Goal: Find specific page/section: Find specific page/section

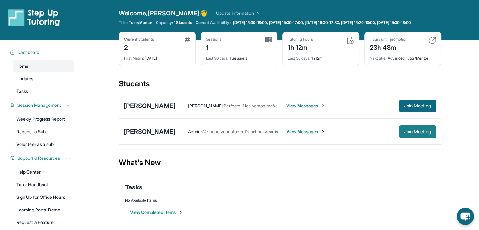
click at [427, 138] on button "Join Meeting" at bounding box center [417, 131] width 37 height 13
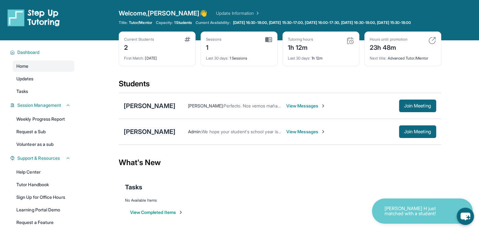
click at [148, 136] on div "[PERSON_NAME]" at bounding box center [150, 131] width 52 height 9
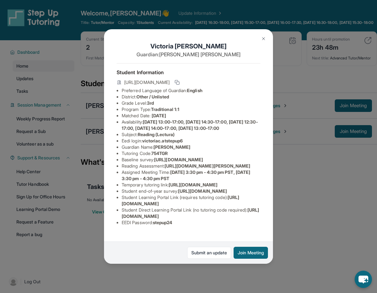
scroll to position [63, 235]
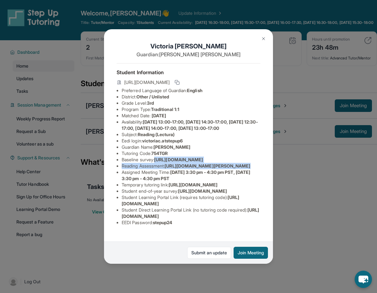
drag, startPoint x: 121, startPoint y: 112, endPoint x: 226, endPoint y: 131, distance: 107.1
click at [226, 131] on div "[PERSON_NAME] Guardian: [PERSON_NAME] Student Information [URL][DOMAIN_NAME] Pr…" at bounding box center [188, 146] width 169 height 235
copy ul "[URL][DOMAIN_NAME] Reading Assessment : [URL][DOMAIN_NAME]?"
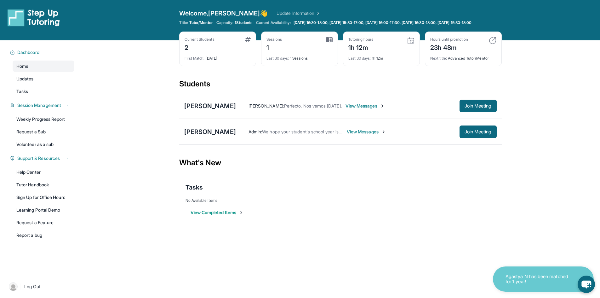
click at [367, 135] on span "View Messages" at bounding box center [366, 131] width 39 height 6
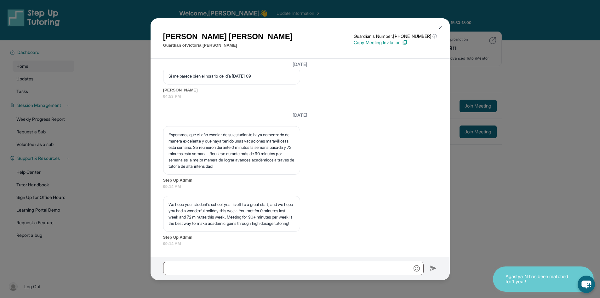
scroll to position [1186, 0]
click at [559, 105] on div "Arlen Carballo Guardian of Victoria Carballo Guardian's Number: +12137881611 ⓘ …" at bounding box center [300, 149] width 600 height 298
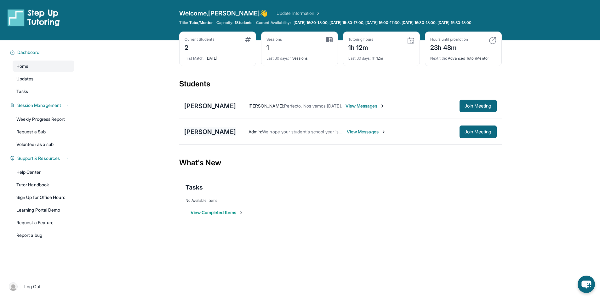
click at [214, 136] on div "[PERSON_NAME]" at bounding box center [210, 131] width 52 height 9
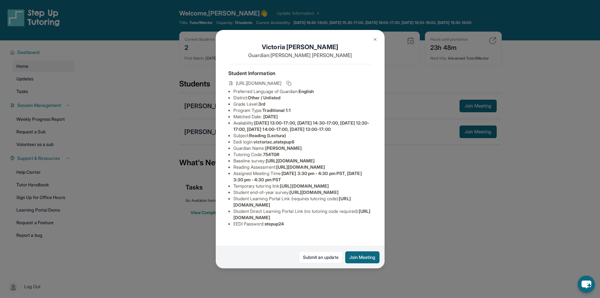
scroll to position [0, 235]
drag, startPoint x: 233, startPoint y: 180, endPoint x: 348, endPoint y: 193, distance: 115.6
click at [348, 193] on div "[PERSON_NAME] Guardian: [PERSON_NAME] Student Information [URL][DOMAIN_NAME] Pr…" at bounding box center [300, 149] width 169 height 238
copy span "[URL][DOMAIN_NAME]"
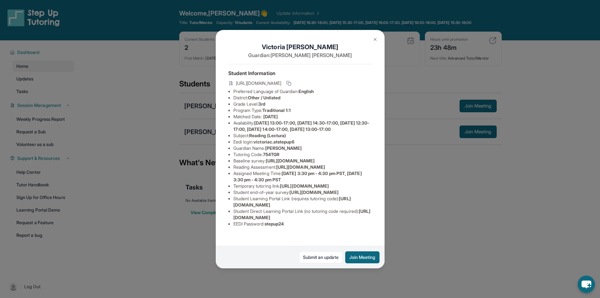
click at [377, 43] on button at bounding box center [375, 39] width 13 height 13
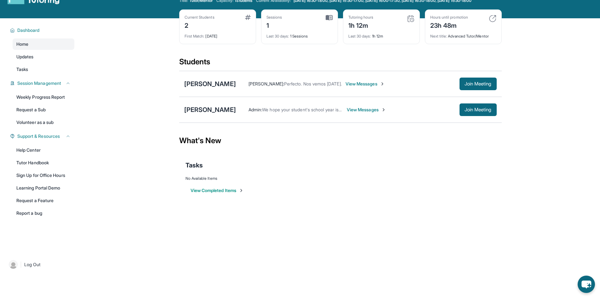
scroll to position [31, 0]
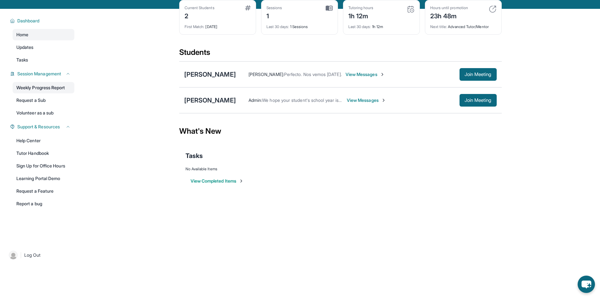
click at [48, 89] on link "Weekly Progress Report" at bounding box center [44, 87] width 62 height 11
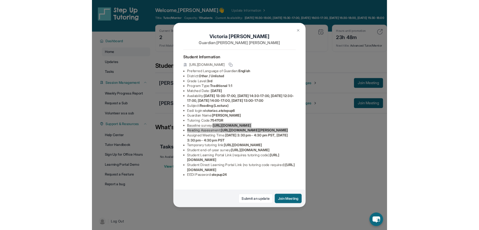
scroll to position [63, 235]
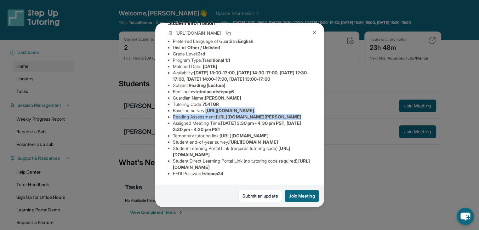
click at [315, 35] on button at bounding box center [314, 32] width 13 height 13
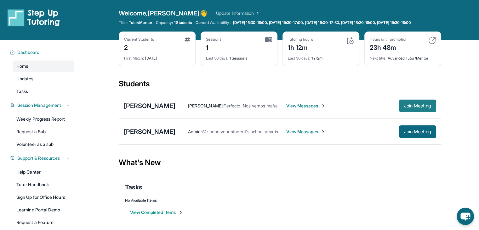
click at [376, 108] on span "Join Meeting" at bounding box center [417, 106] width 27 height 4
